Goal: Task Accomplishment & Management: Manage account settings

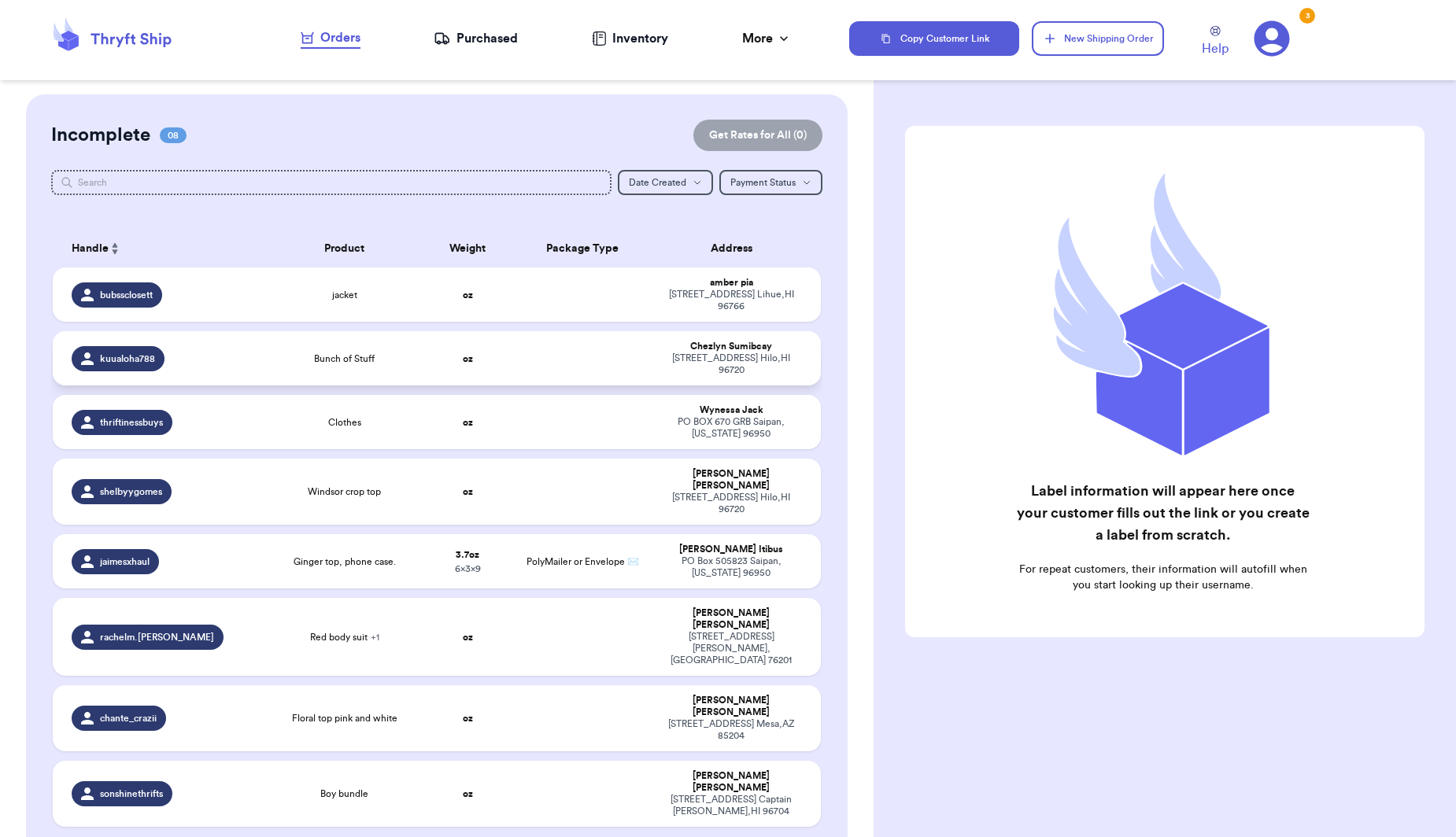
click at [400, 345] on td "Bunch of Stuff" at bounding box center [344, 359] width 154 height 54
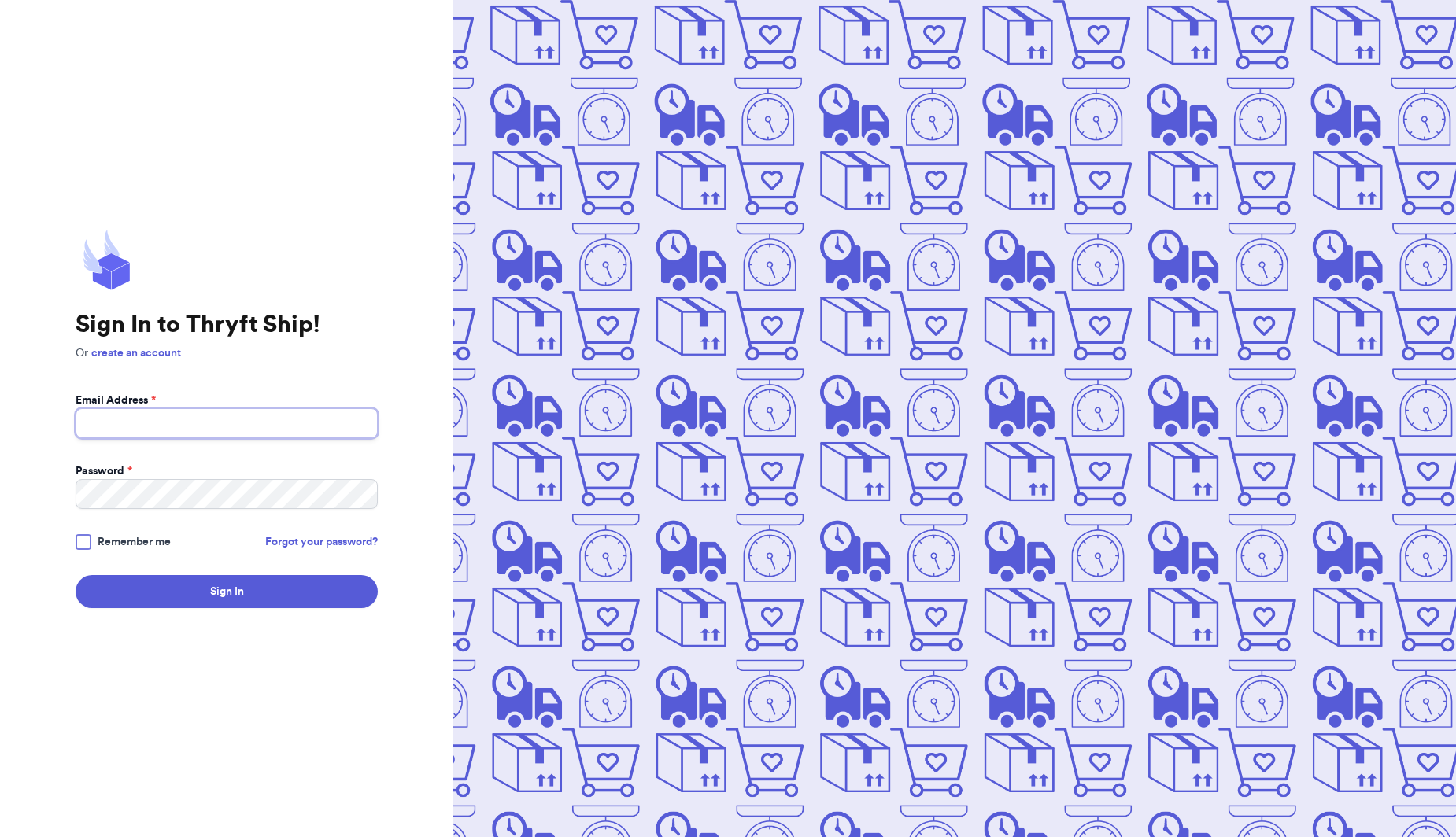
type input "[EMAIL_ADDRESS][DOMAIN_NAME]"
click at [227, 591] on button "Sign In" at bounding box center [227, 591] width 303 height 33
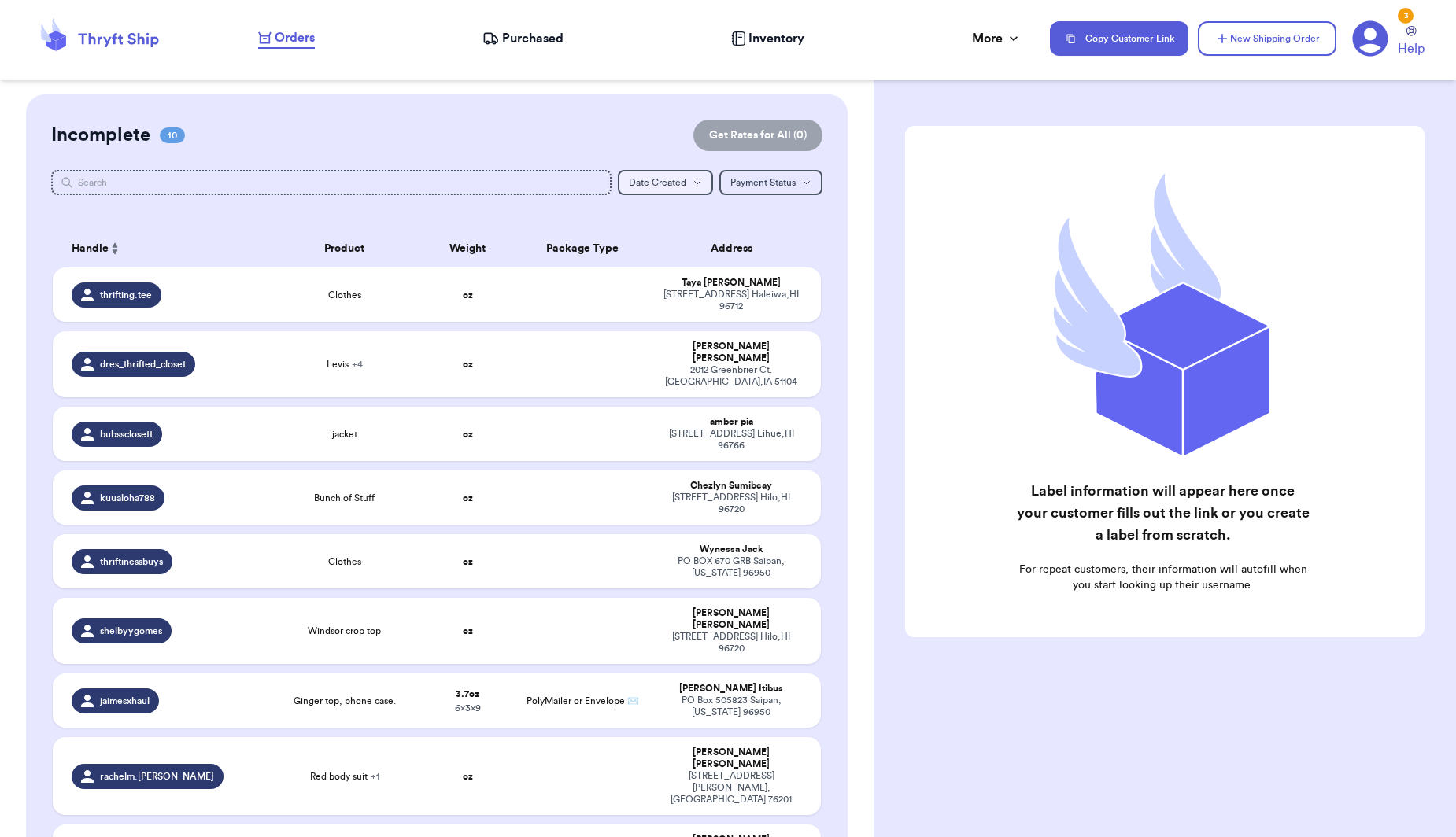
click at [673, 179] on span "Date Created" at bounding box center [658, 182] width 58 height 9
click at [654, 238] on button "Newest" at bounding box center [666, 237] width 93 height 25
click at [642, 371] on td at bounding box center [583, 365] width 139 height 66
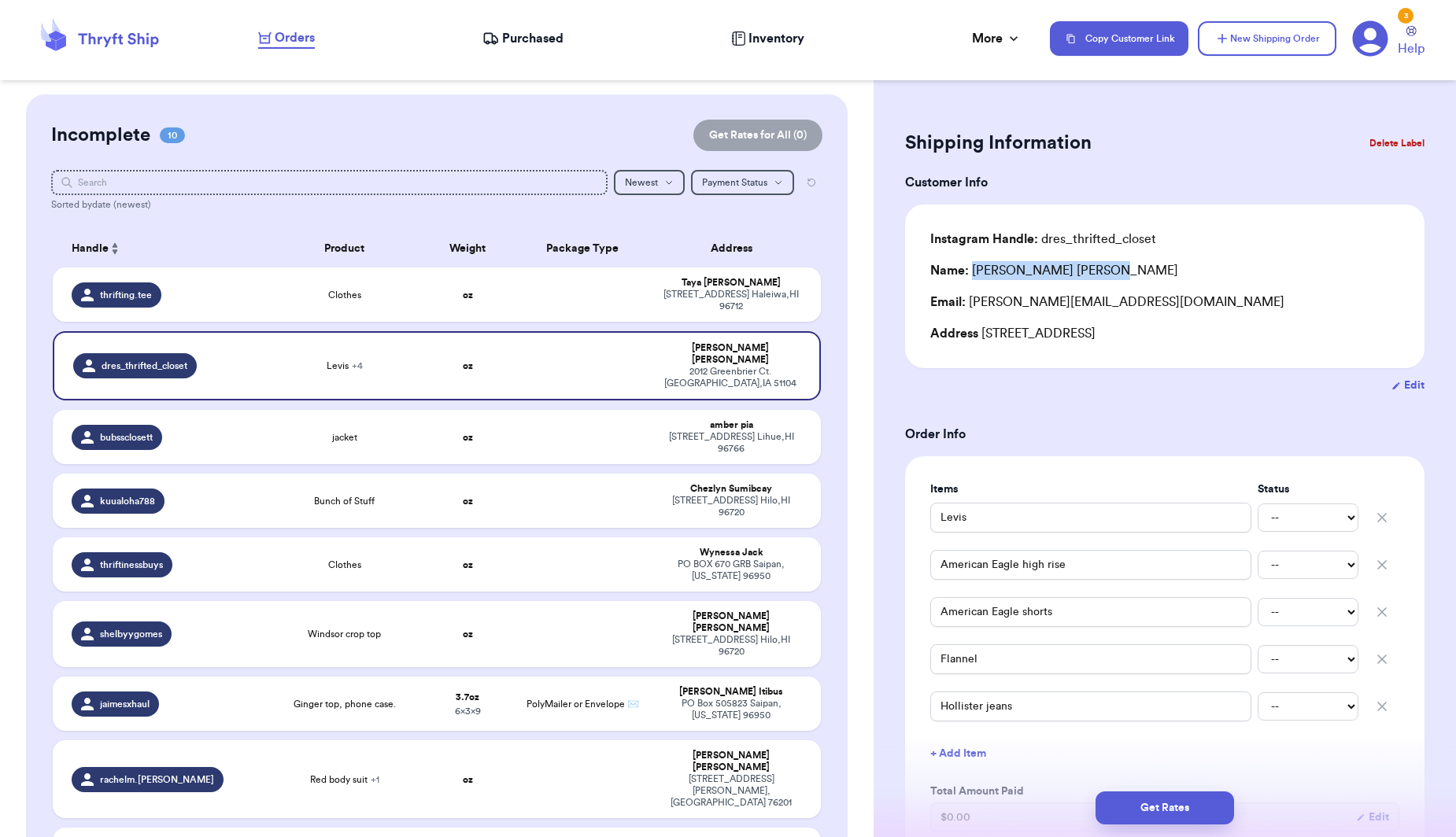
drag, startPoint x: 1071, startPoint y: 273, endPoint x: 973, endPoint y: 274, distance: 98.0
click at [973, 274] on div "Name: [PERSON_NAME]" at bounding box center [1164, 270] width 469 height 19
copy div "[PERSON_NAME]"
drag, startPoint x: 1133, startPoint y: 307, endPoint x: 970, endPoint y: 311, distance: 163.0
click at [970, 311] on div "Email: [PERSON_NAME][EMAIL_ADDRESS][DOMAIN_NAME]" at bounding box center [1164, 302] width 469 height 19
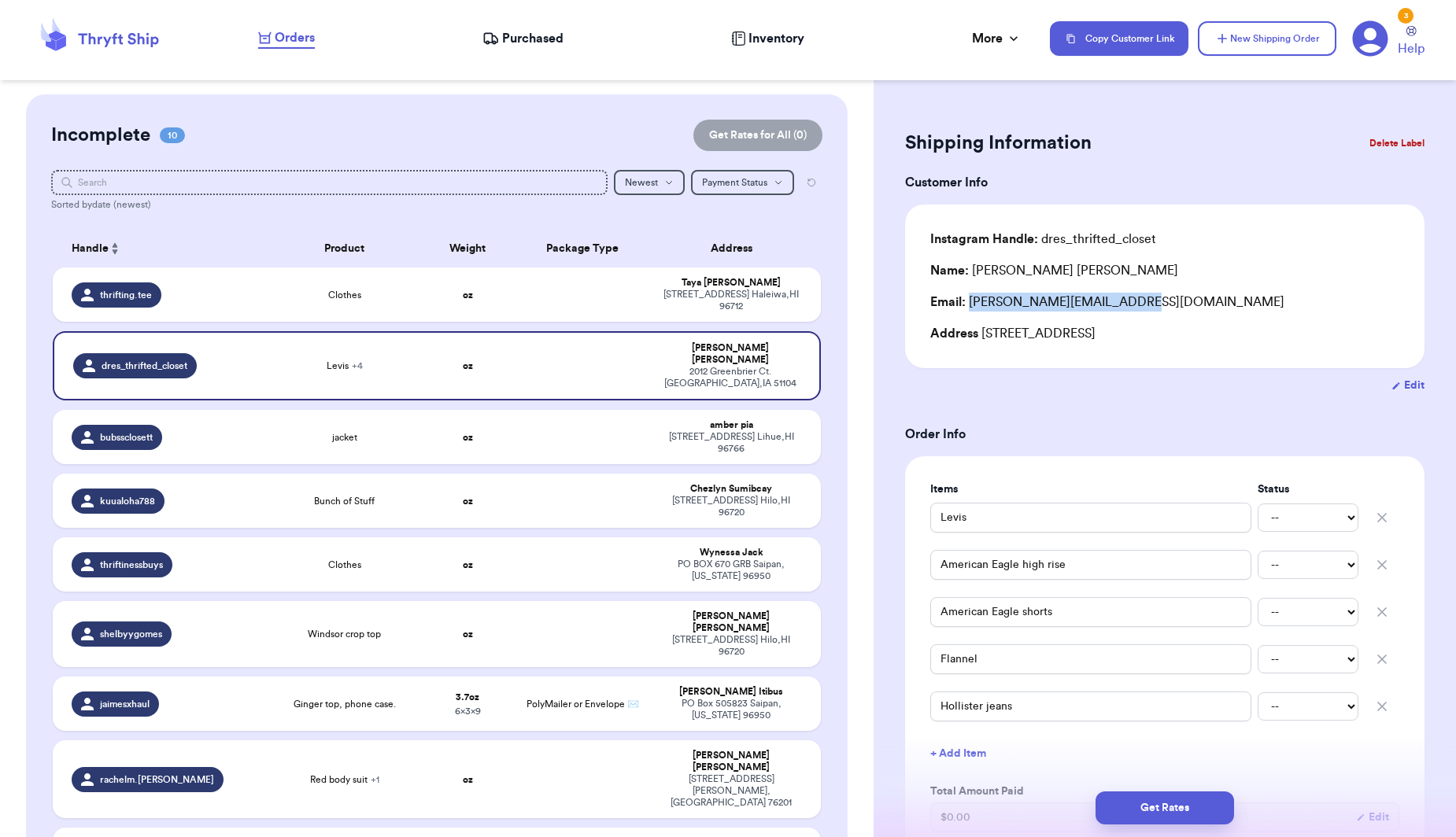
copy div "[PERSON_NAME][EMAIL_ADDRESS][DOMAIN_NAME]"
drag, startPoint x: 1088, startPoint y: 338, endPoint x: 982, endPoint y: 340, distance: 106.0
click at [982, 340] on div "Address [STREET_ADDRESS]" at bounding box center [1164, 333] width 469 height 19
copy div "2012 Greenbrier Ct"
click at [915, 3] on header "Orders Purchased Inventory More Stats Completed Orders Copy Customer Link New S…" at bounding box center [728, 40] width 1456 height 80
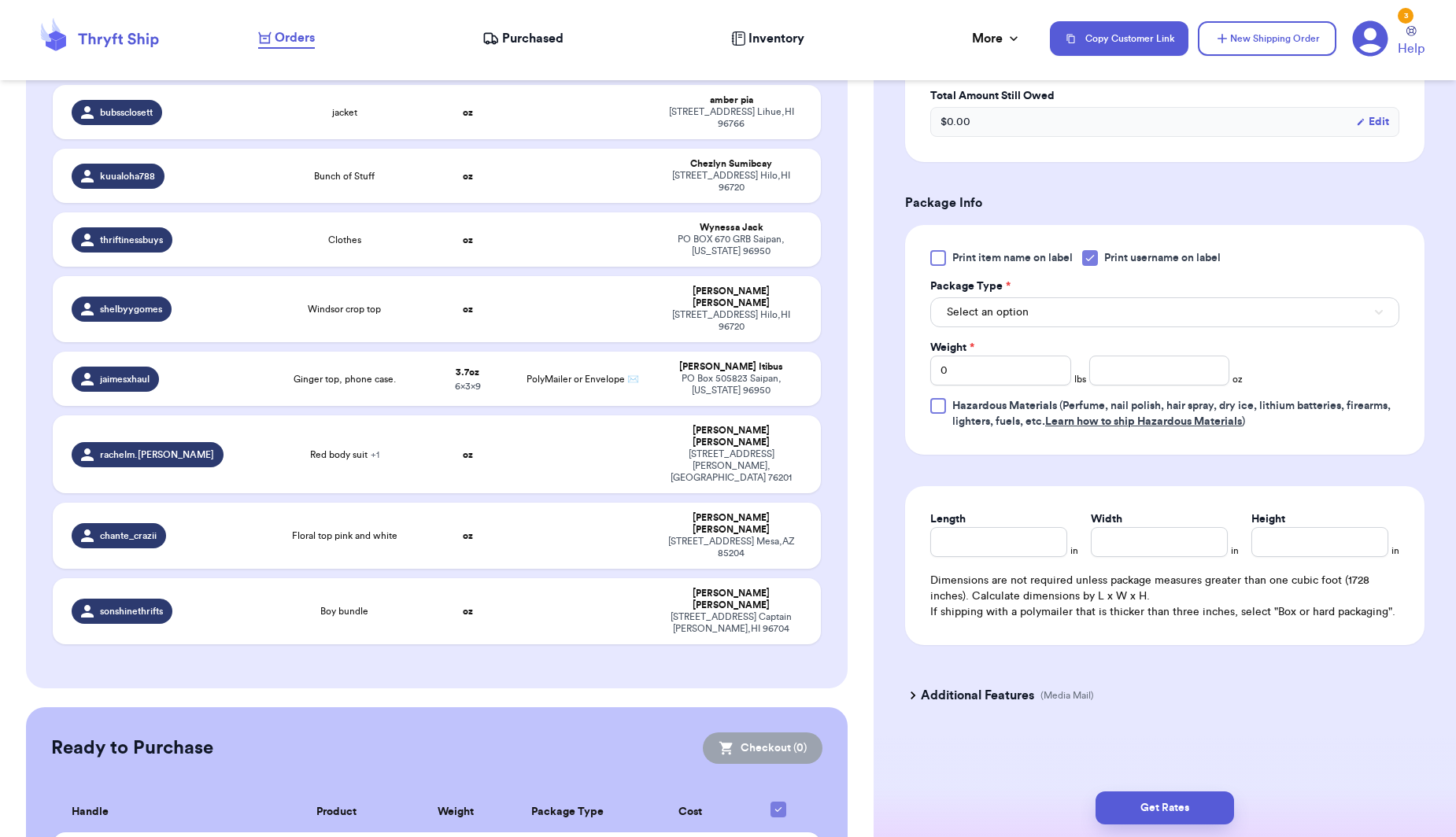
scroll to position [760, 0]
